Goal: Task Accomplishment & Management: Manage account settings

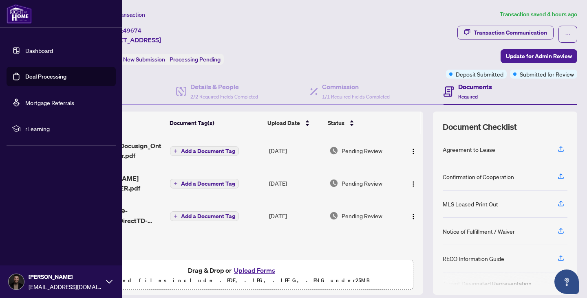
click at [23, 37] on li "Dashboard Deal Processing Mortgage Referrals rLearning" at bounding box center [61, 89] width 109 height 111
click at [25, 51] on link "Dashboard" at bounding box center [39, 50] width 28 height 7
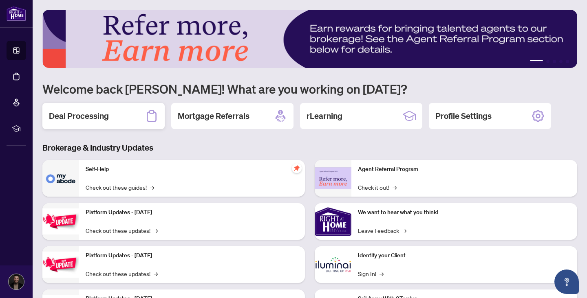
click at [118, 105] on div "Deal Processing" at bounding box center [103, 116] width 122 height 26
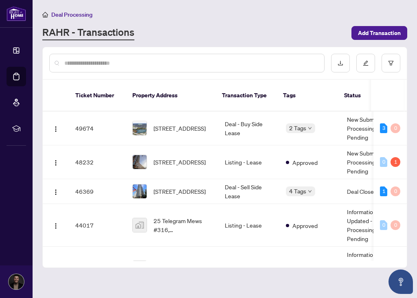
click at [130, 54] on div at bounding box center [187, 63] width 276 height 19
click at [312, 26] on span "Add Transaction" at bounding box center [379, 32] width 43 height 13
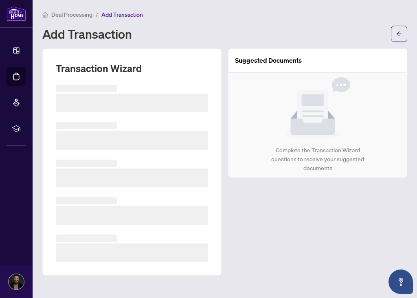
click at [312, 33] on div "Add Transaction" at bounding box center [214, 33] width 344 height 13
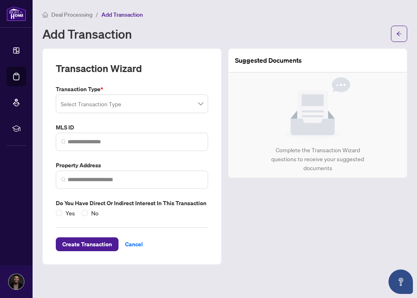
click at [150, 104] on input "search" at bounding box center [128, 105] width 135 height 18
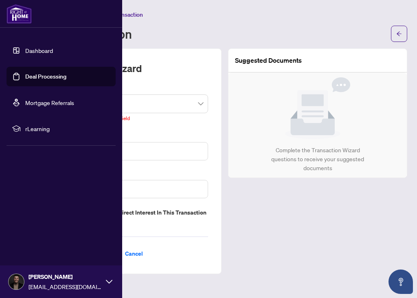
click at [33, 48] on link "Dashboard" at bounding box center [39, 50] width 28 height 7
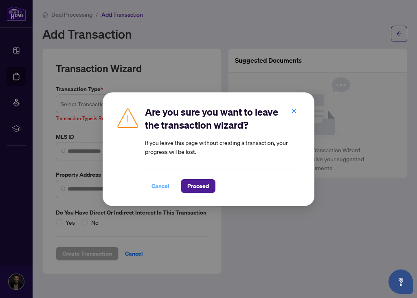
click at [148, 181] on button "Cancel" at bounding box center [160, 186] width 31 height 14
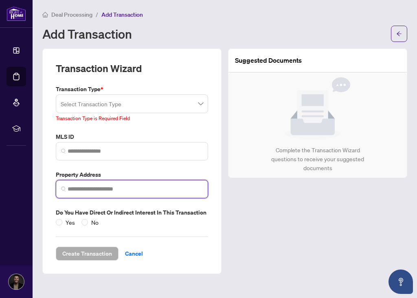
click at [159, 187] on input "search" at bounding box center [135, 189] width 135 height 9
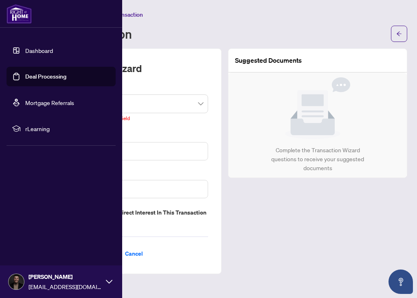
click at [25, 77] on link "Deal Processing" at bounding box center [45, 76] width 41 height 7
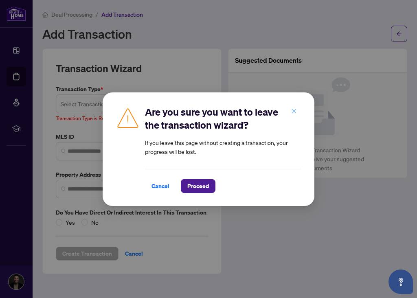
click at [291, 111] on icon "close" at bounding box center [294, 111] width 6 height 6
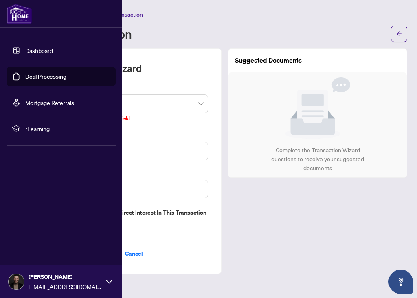
click at [29, 49] on link "Dashboard" at bounding box center [39, 50] width 28 height 7
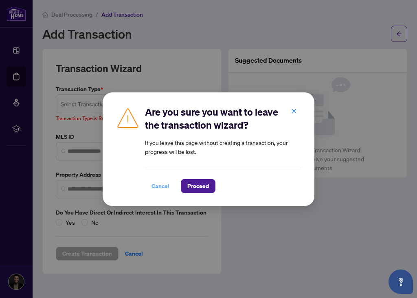
click at [157, 188] on span "Cancel" at bounding box center [161, 186] width 18 height 13
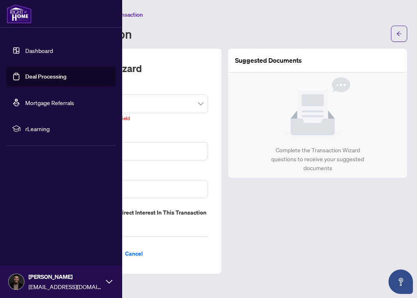
click at [38, 47] on link "Dashboard" at bounding box center [39, 50] width 28 height 7
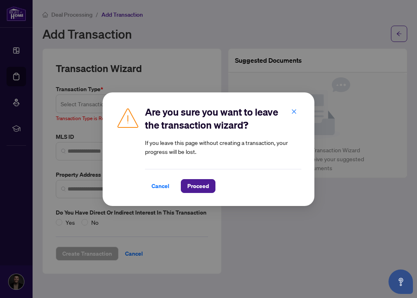
click at [38, 45] on div "Are you sure you want to leave the transaction wizard? If you leave this page w…" at bounding box center [208, 149] width 417 height 298
click at [198, 188] on span "Proceed" at bounding box center [199, 186] width 22 height 13
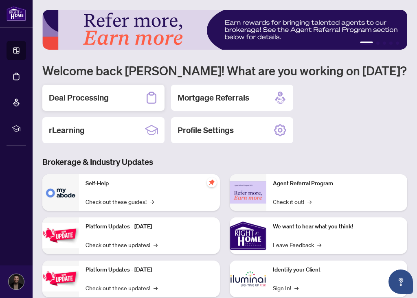
click at [73, 102] on h2 "Deal Processing" at bounding box center [79, 97] width 60 height 11
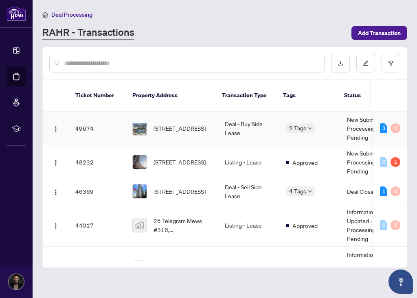
click at [205, 133] on span "[STREET_ADDRESS]" at bounding box center [180, 128] width 52 height 9
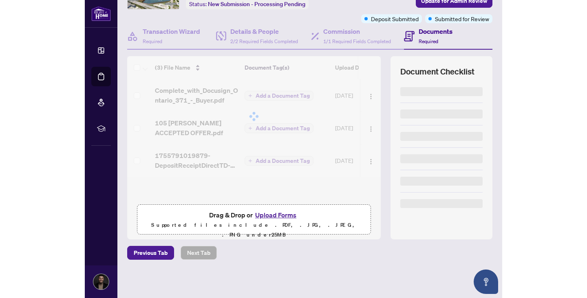
scroll to position [67, 0]
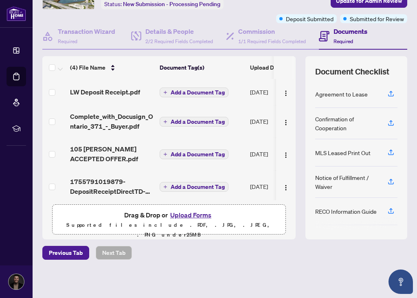
click at [312, 214] on main "Deal Processing / View Transaction Transaction saved a few seconds ago Ticket #…" at bounding box center [225, 149] width 385 height 298
click at [312, 211] on main "Deal Processing / View Transaction Transaction saved a few seconds ago Ticket #…" at bounding box center [225, 149] width 385 height 298
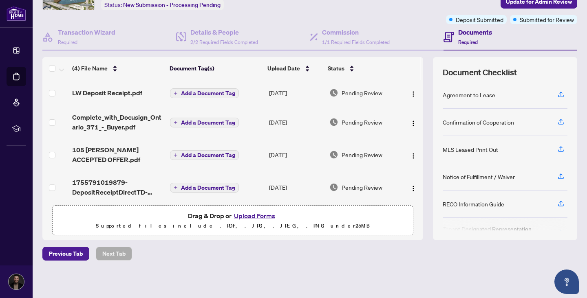
scroll to position [0, 0]
